Goal: Ask a question

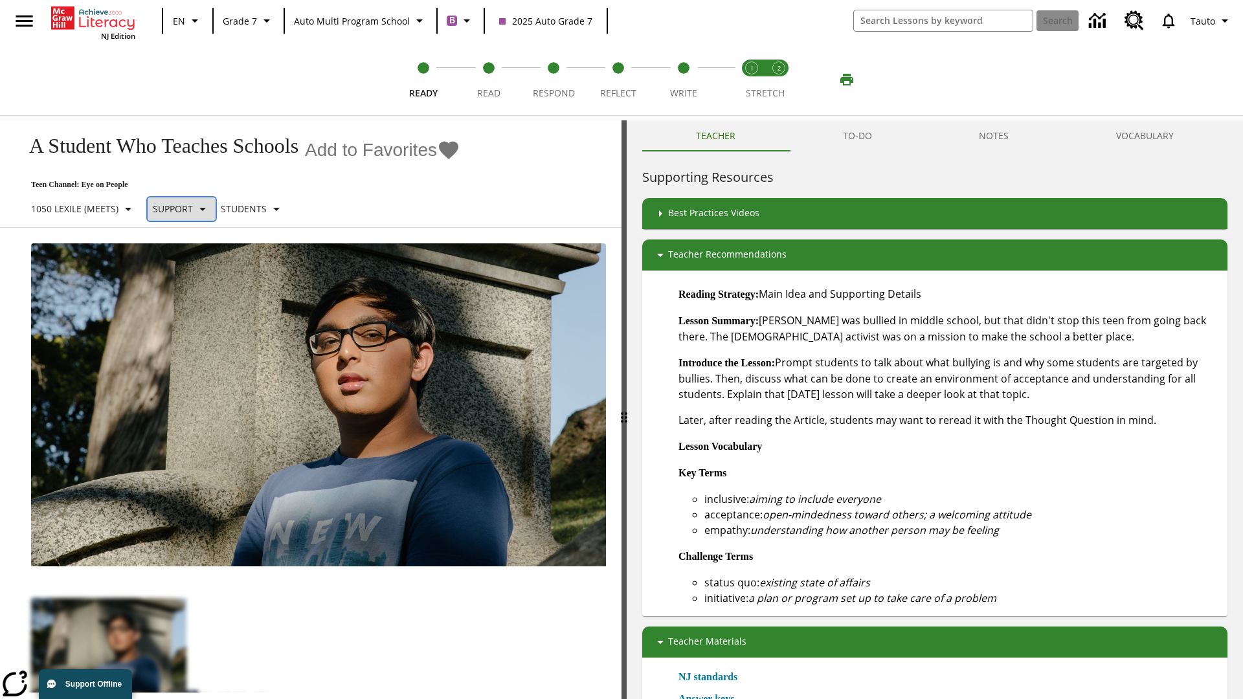
click at [188, 208] on p "Support" at bounding box center [173, 209] width 40 height 14
click at [86, 202] on p "1050 Lexile (Meets)" at bounding box center [74, 209] width 87 height 14
click at [86, 208] on p "1050 Lexile (Meets)" at bounding box center [74, 209] width 87 height 14
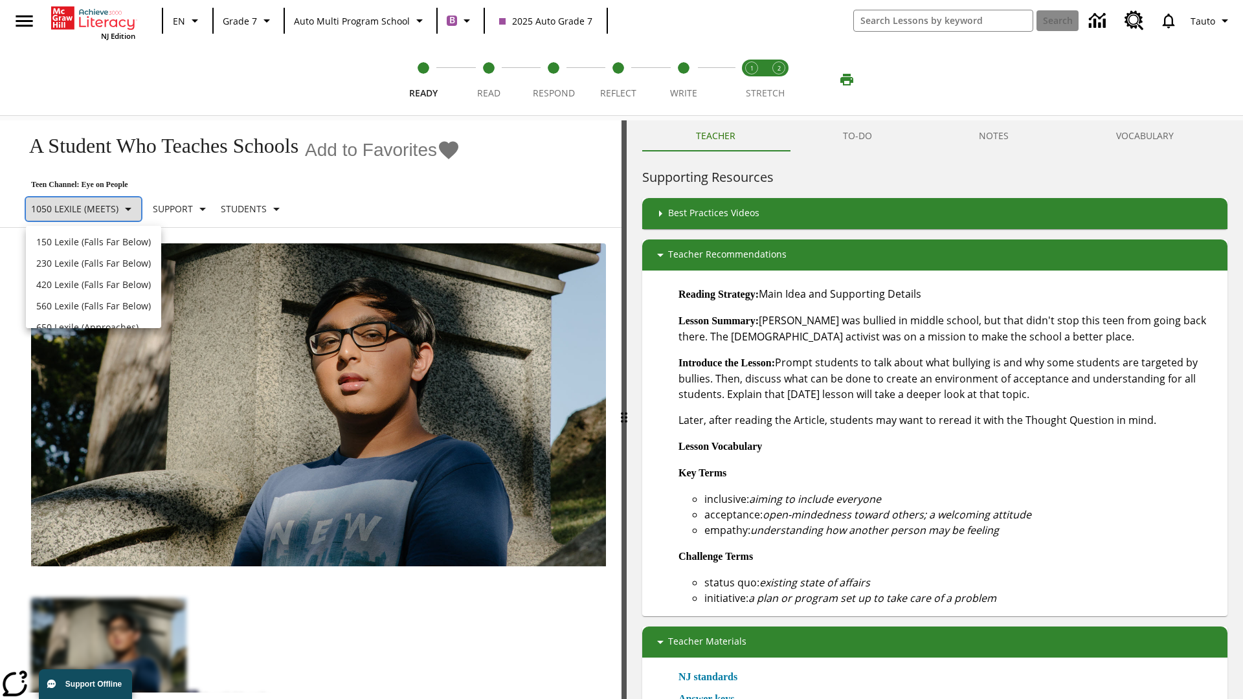
scroll to position [136, 0]
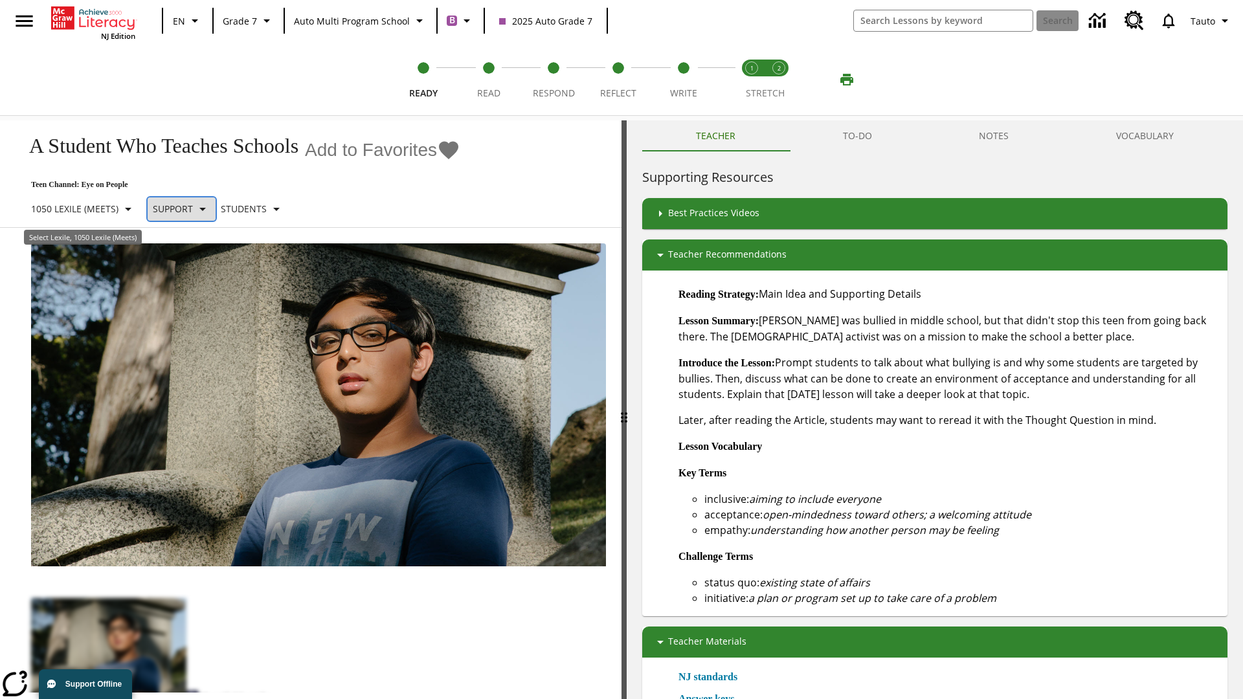
click at [188, 208] on p "Support" at bounding box center [173, 209] width 40 height 14
